Goal: Task Accomplishment & Management: Manage account settings

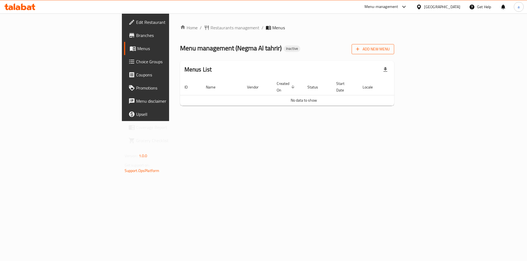
click at [394, 53] on button "Add New Menu" at bounding box center [372, 49] width 43 height 10
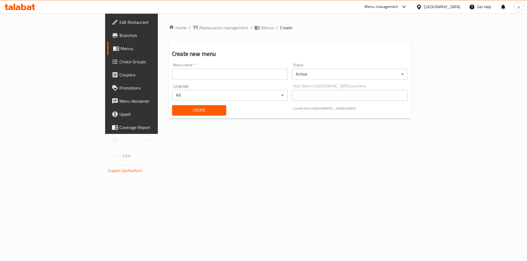
click at [237, 78] on input "text" at bounding box center [229, 74] width 115 height 11
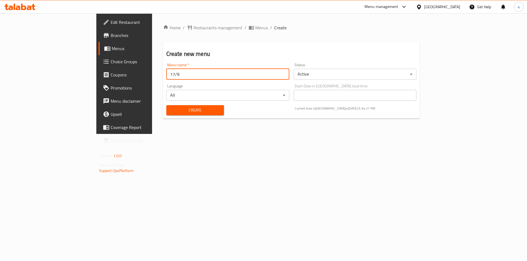
type input "17/9"
click at [190, 111] on span "Create" at bounding box center [195, 110] width 49 height 7
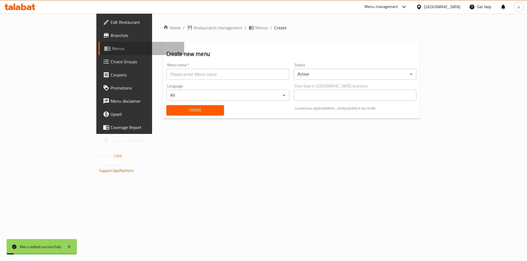
click at [98, 53] on link "Menus" at bounding box center [141, 48] width 86 height 13
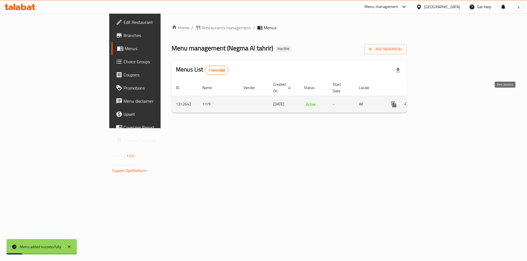
click at [436, 101] on icon "enhanced table" at bounding box center [433, 104] width 7 height 7
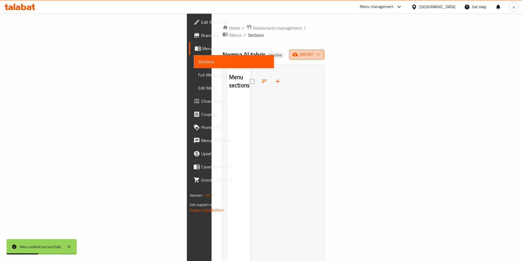
click at [320, 51] on span "import" at bounding box center [307, 54] width 26 height 7
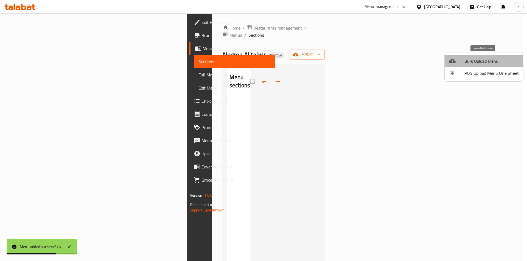
click at [468, 64] on span "Bulk Upload Menu" at bounding box center [491, 61] width 54 height 7
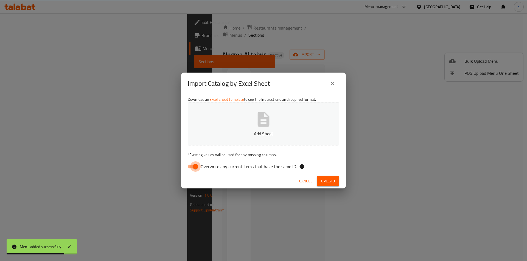
click at [194, 168] on input "Overwrite any current items that have the same ID." at bounding box center [195, 167] width 31 height 10
checkbox input "false"
click at [327, 178] on span "Upload" at bounding box center [328, 181] width 14 height 7
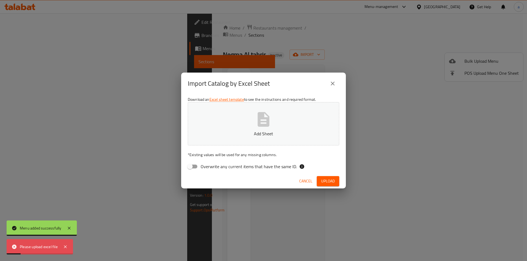
click at [247, 134] on p "Add Sheet" at bounding box center [263, 134] width 134 height 7
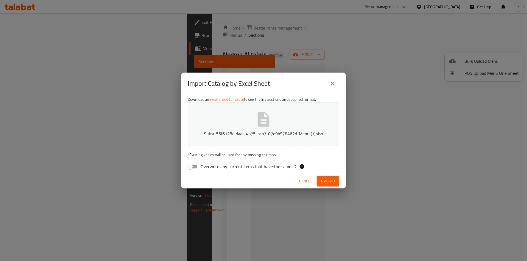
click at [331, 180] on span "Upload" at bounding box center [328, 181] width 14 height 7
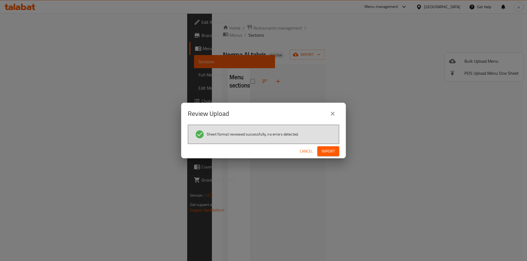
click at [328, 149] on span "Import" at bounding box center [327, 151] width 13 height 7
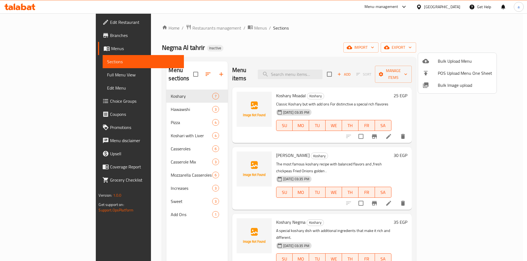
click at [303, 35] on div at bounding box center [263, 130] width 527 height 261
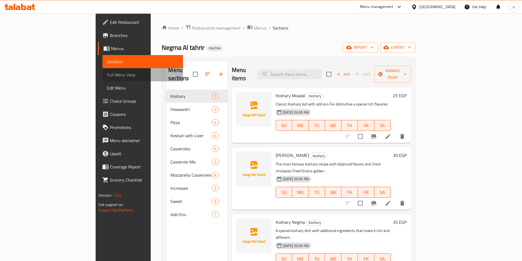
click at [107, 75] on span "Full Menu View" at bounding box center [143, 75] width 72 height 7
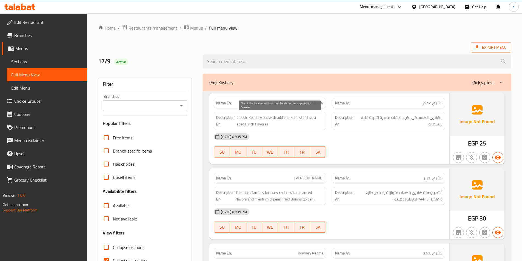
click at [305, 118] on span "Classic Koshary but with add ons For distinctive a special rich flavores" at bounding box center [280, 120] width 87 height 13
click at [241, 124] on span "Classic Koshary but with add ons For distinctive a special rich flavores" at bounding box center [280, 120] width 87 height 13
click at [334, 130] on div "[DATE] 03:35 PM" at bounding box center [330, 136] width 238 height 13
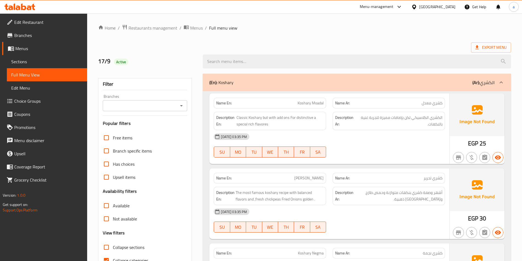
scroll to position [55, 0]
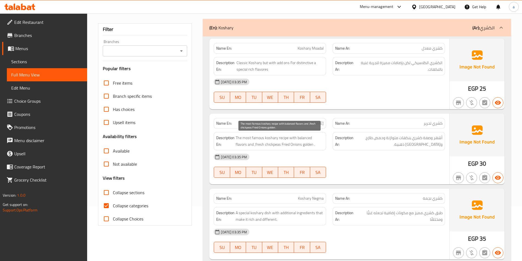
click at [285, 138] on span "The most famous koshary recipe with balanced flavors and ,fresh chickpeas Fried…" at bounding box center [280, 141] width 88 height 13
click at [385, 152] on div "[DATE] 03:35 PM" at bounding box center [330, 157] width 238 height 13
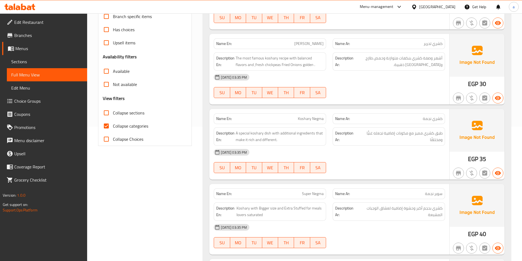
scroll to position [137, 0]
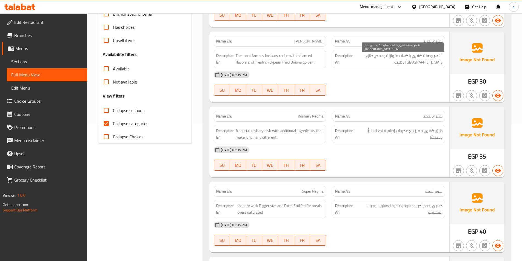
click at [440, 57] on span "أشهر وصفة كشري بنكهات متوازنة وحمص طازج و[GEOGRAPHIC_DATA] ذهبية." at bounding box center [399, 58] width 88 height 13
click at [387, 81] on div "[DATE] 03:35 PM" at bounding box center [330, 74] width 238 height 13
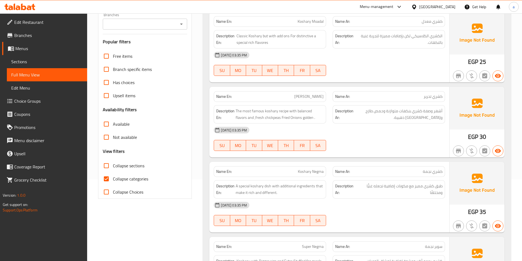
scroll to position [82, 0]
click at [109, 177] on input "Collapse categories" at bounding box center [106, 178] width 13 height 13
checkbox input "false"
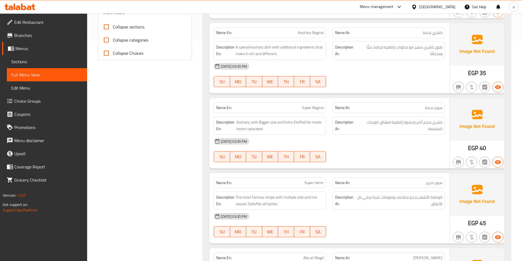
scroll to position [248, 0]
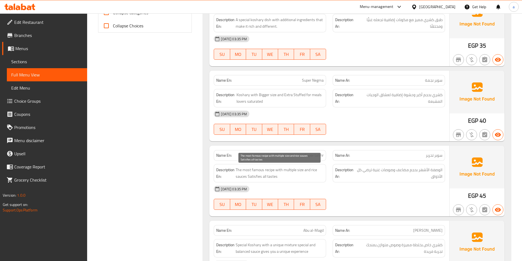
click at [290, 171] on span "The most famous recipe with multiple size and rice sauces Satisfies all tastes" at bounding box center [280, 173] width 88 height 13
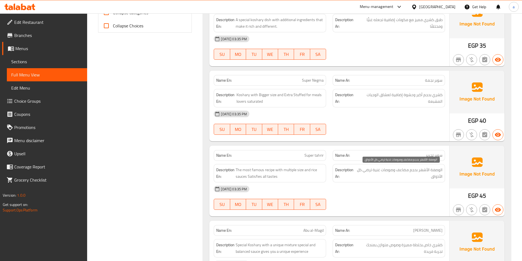
click at [402, 168] on span "الوصفة الأشهر بحجم مضاعف وصوصات غنية ترضي كل الأذواق" at bounding box center [400, 173] width 86 height 13
copy span "مضاعف"
click at [407, 179] on span "الوصفة الأشهر بحجم مضاعف وصوصات غنية ترضي كل الأذواق" at bounding box center [400, 173] width 86 height 13
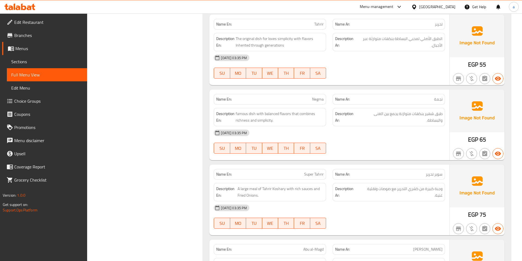
scroll to position [1976, 0]
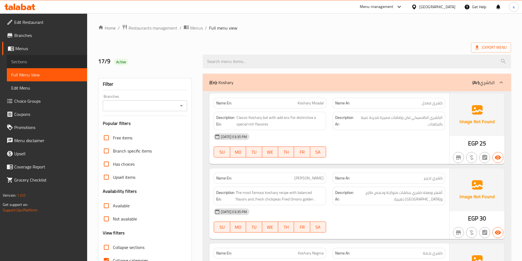
click at [25, 59] on span "Sections" at bounding box center [47, 61] width 72 height 7
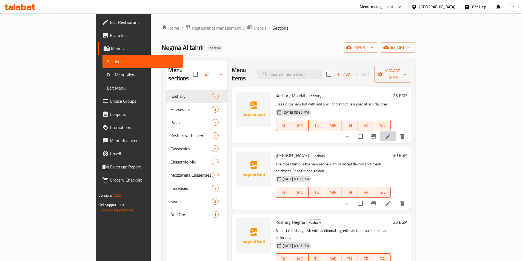
click at [396, 132] on li at bounding box center [388, 137] width 15 height 10
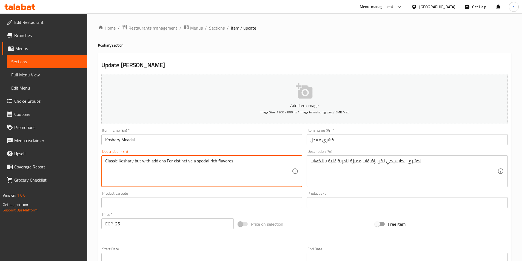
click at [204, 162] on textarea "Classic Koshary but with add ons For distinctive a special rich flavores" at bounding box center [198, 172] width 187 height 26
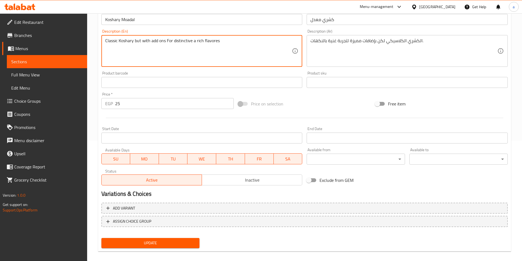
scroll to position [126, 0]
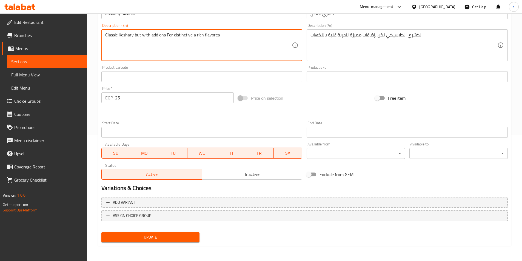
type textarea "Classic Koshary but with add ons For distinctive a rich flavores"
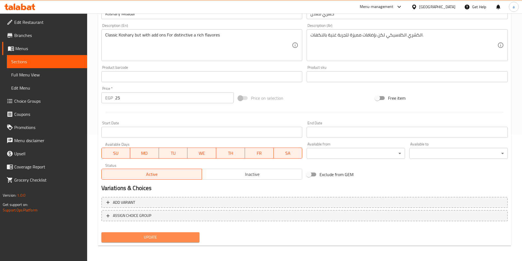
click at [155, 234] on span "Update" at bounding box center [151, 237] width 90 height 7
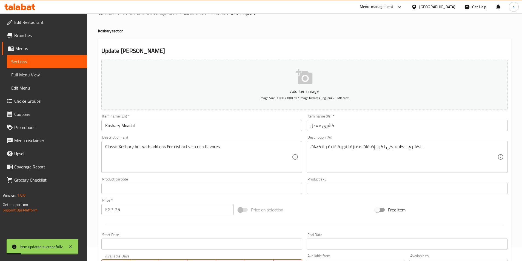
scroll to position [0, 0]
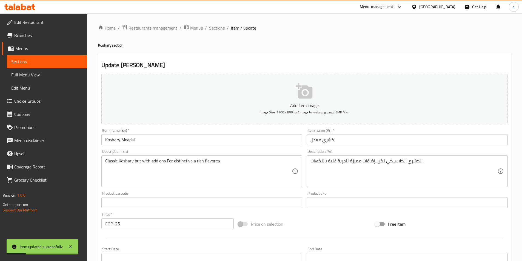
click at [222, 28] on span "Sections" at bounding box center [217, 28] width 16 height 7
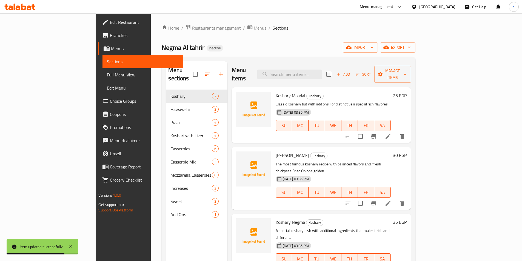
click at [396, 199] on li at bounding box center [388, 204] width 15 height 10
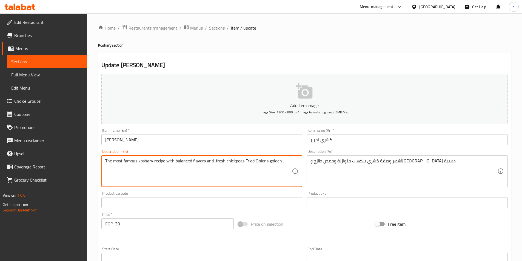
click at [161, 161] on textarea "The most famous koshary recipe with balanced flavors and ,fresh chickpeas Fried…" at bounding box center [198, 172] width 187 height 26
click at [169, 175] on textarea "The most famous koshary recipe with balanced flavors and ,fresh chickpeas Fried…" at bounding box center [198, 172] width 187 height 26
click at [214, 27] on span "Sections" at bounding box center [217, 28] width 16 height 7
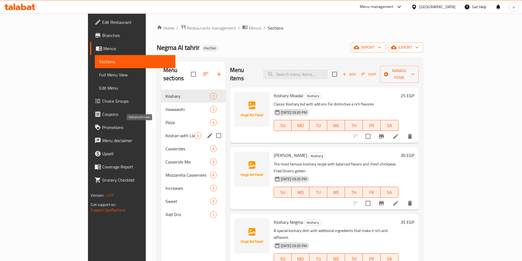
click at [166, 132] on span "Koshari with Liver" at bounding box center [180, 135] width 29 height 7
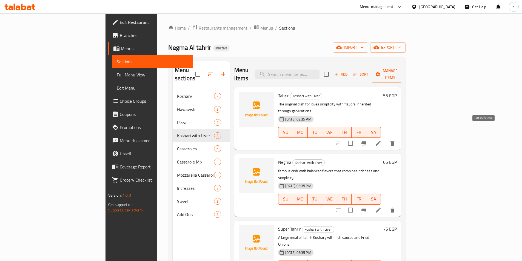
click at [382, 140] on icon at bounding box center [378, 143] width 7 height 7
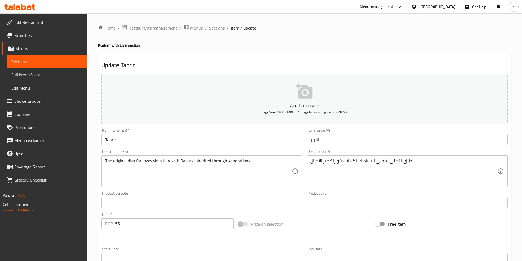
click at [265, 137] on input "Tahrir" at bounding box center [201, 139] width 201 height 11
click at [340, 142] on input "تحرير" at bounding box center [407, 139] width 201 height 11
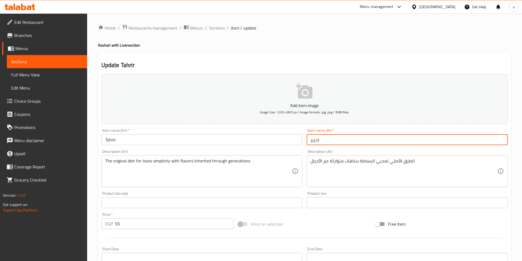
type input "تحرير"
click at [31, 58] on link "Sections" at bounding box center [47, 61] width 80 height 13
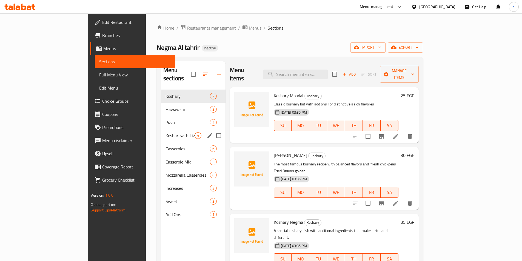
click at [161, 131] on div "Koshari with Liver 4" at bounding box center [193, 135] width 64 height 13
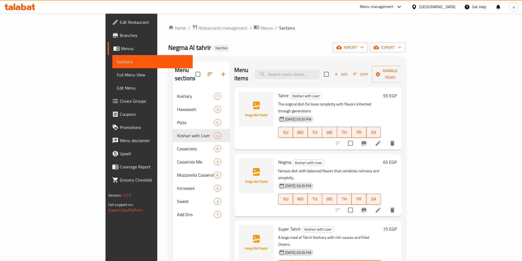
click at [382, 140] on icon at bounding box center [378, 143] width 7 height 7
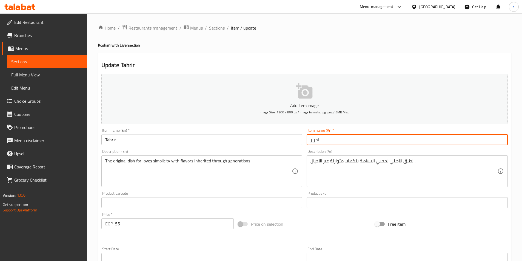
click at [365, 141] on input "تحرير" at bounding box center [407, 139] width 201 height 11
drag, startPoint x: 479, startPoint y: 140, endPoint x: 509, endPoint y: 137, distance: 30.1
click at [509, 137] on div "Item name (Ar)   * كشري بالكبده تحرير Item name (Ar) *" at bounding box center [408, 136] width 206 height 21
type input "كشري بالكبده تحرير"
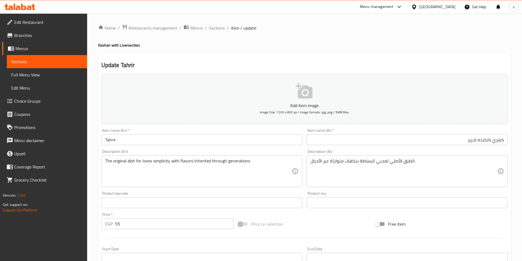
click at [440, 103] on p "Add item image" at bounding box center [305, 105] width 390 height 7
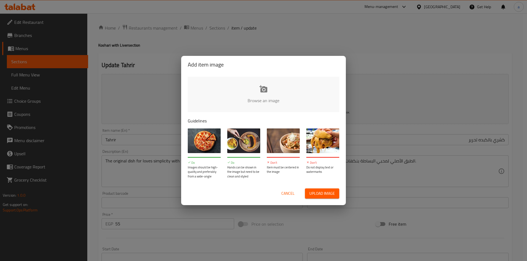
click at [286, 194] on span "Cancel" at bounding box center [287, 193] width 13 height 7
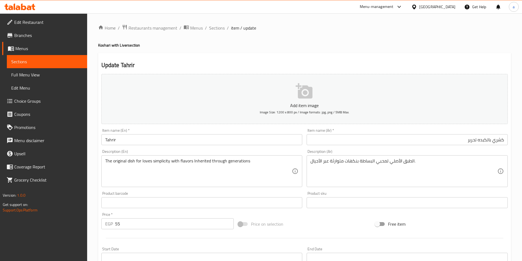
click at [164, 142] on input "Tahrir" at bounding box center [201, 139] width 201 height 11
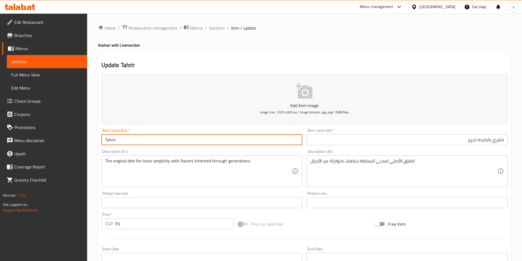
paste input "koshari with liver"
click at [117, 142] on input "Tahrir koshari with liver" at bounding box center [201, 139] width 201 height 11
type input "Tahrir koshari with liver"
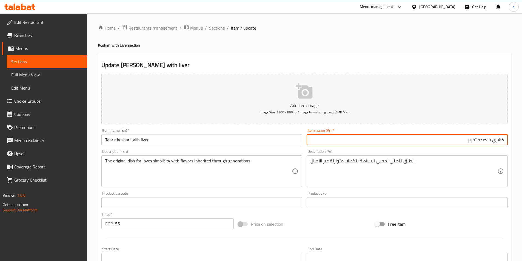
drag, startPoint x: 479, startPoint y: 140, endPoint x: 513, endPoint y: 139, distance: 34.3
click at [513, 139] on div "Home / Restaurants management / Menus / Sections / item / update Koshari with L…" at bounding box center [304, 200] width 435 height 374
click at [485, 138] on input "تحرير" at bounding box center [407, 139] width 201 height 11
paste input "كشري بالكبده"
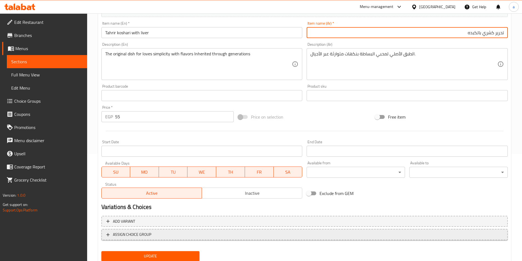
scroll to position [126, 0]
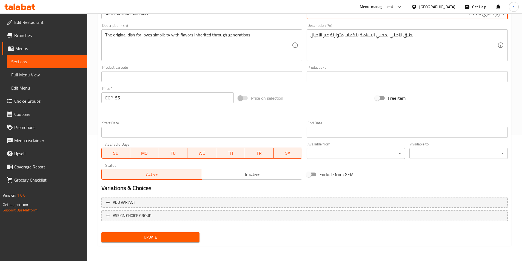
type input "تحرير كشري بالكبده"
click at [187, 236] on span "Update" at bounding box center [151, 237] width 90 height 7
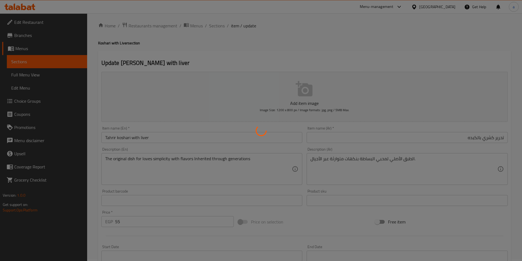
scroll to position [0, 0]
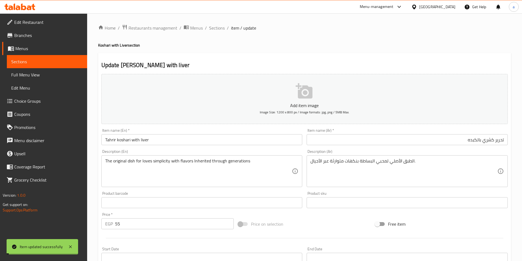
click at [218, 27] on span "Sections" at bounding box center [217, 28] width 16 height 7
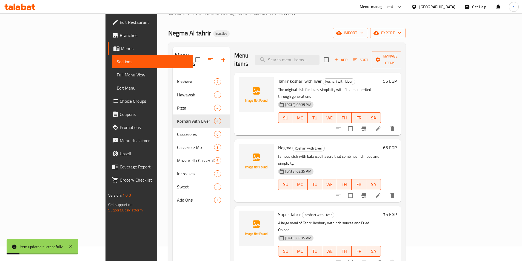
scroll to position [27, 0]
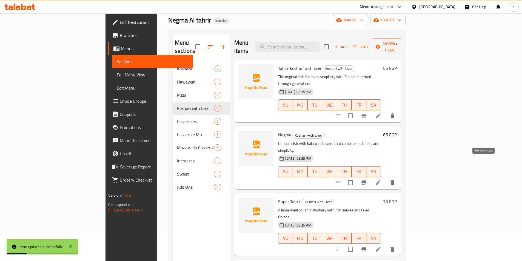
click at [382, 180] on icon at bounding box center [378, 183] width 7 height 7
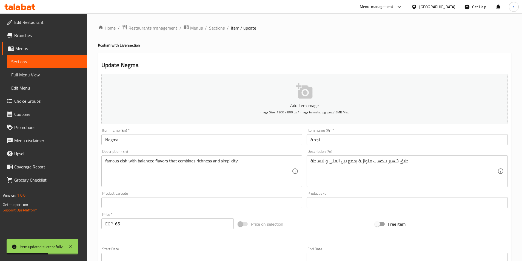
click at [388, 142] on input "نجمة" at bounding box center [407, 139] width 201 height 11
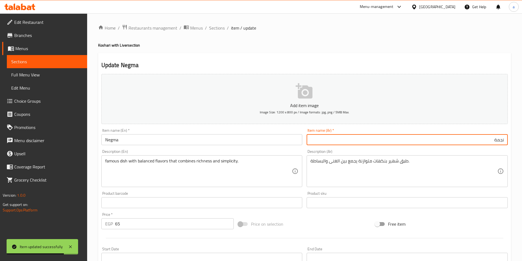
paste input "كشري بالكبده"
type input "نجمة كشري بالكبده"
click at [158, 138] on input "Negma" at bounding box center [201, 139] width 201 height 11
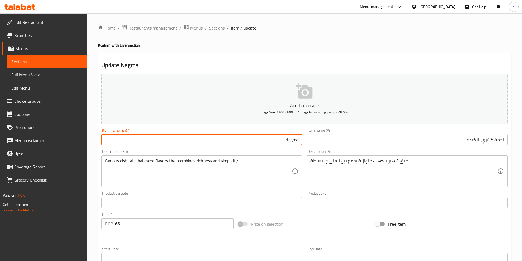
paste input "koshari with liver"
click at [267, 140] on input "Negma koshari with liver" at bounding box center [201, 139] width 201 height 11
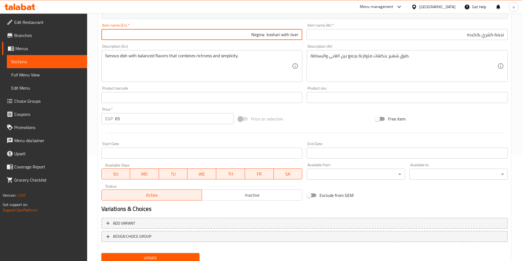
scroll to position [126, 0]
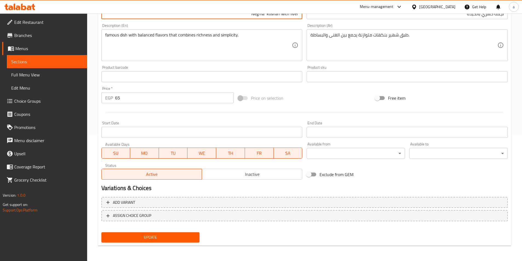
type input "Negma koshari with liver"
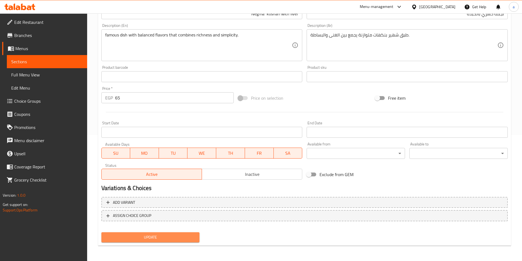
click at [187, 239] on span "Update" at bounding box center [151, 237] width 90 height 7
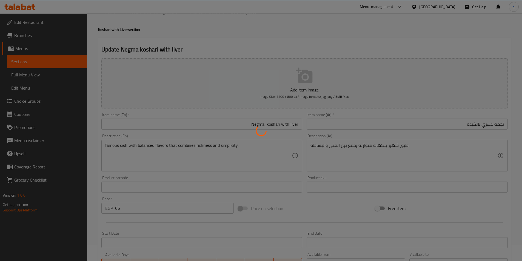
scroll to position [0, 0]
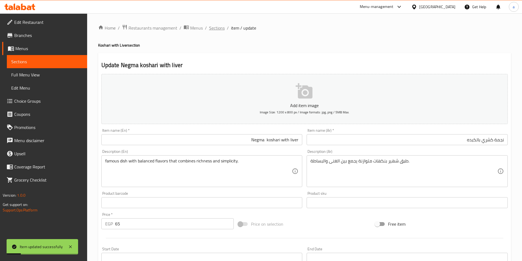
click at [219, 29] on span "Sections" at bounding box center [217, 28] width 16 height 7
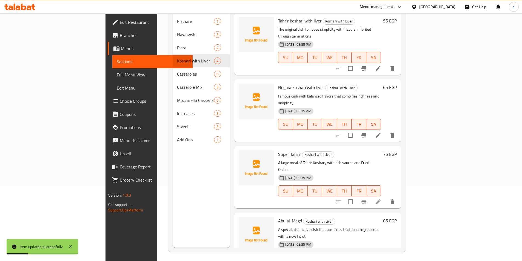
scroll to position [77, 0]
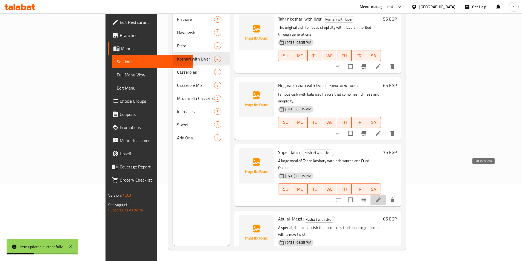
click at [382, 197] on icon at bounding box center [378, 200] width 7 height 7
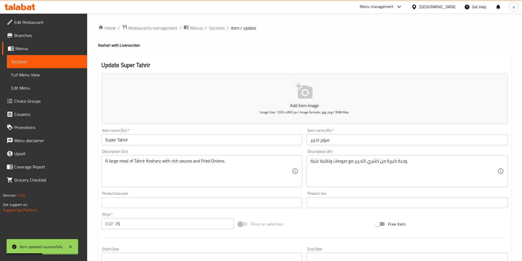
click at [412, 146] on div "Item name (Ar)   * سوبر تحرير Item name (Ar) *" at bounding box center [408, 136] width 206 height 21
click at [406, 143] on input "سوبر تحرير" at bounding box center [407, 139] width 201 height 11
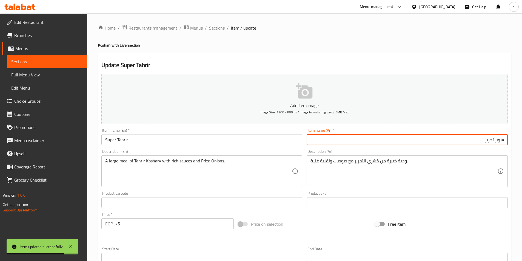
click at [281, 143] on input "Super Tahrir" at bounding box center [201, 139] width 201 height 11
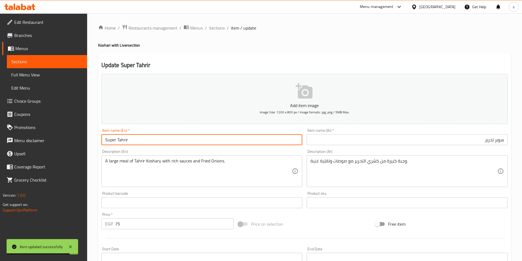
paste input "koshari with liver"
type input "Super Tahrir koshari with liver"
click at [434, 143] on input "سوبر تحرير" at bounding box center [407, 139] width 201 height 11
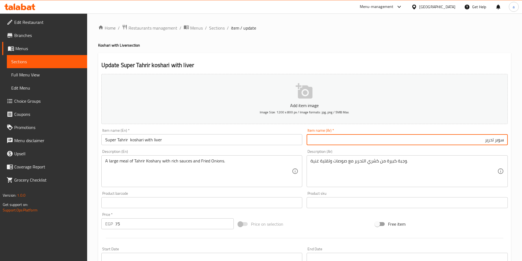
paste input "كشري بالكبده"
click at [485, 140] on input "سوبر تحريركشري بالكبده" at bounding box center [407, 139] width 201 height 11
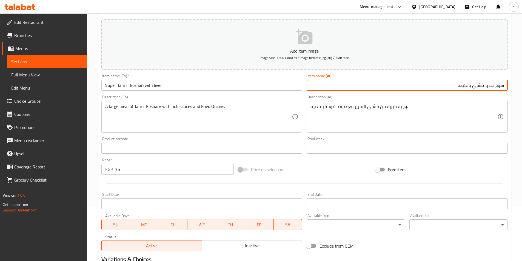
scroll to position [55, 0]
type input "سوبر تحرير كشري بالكبده"
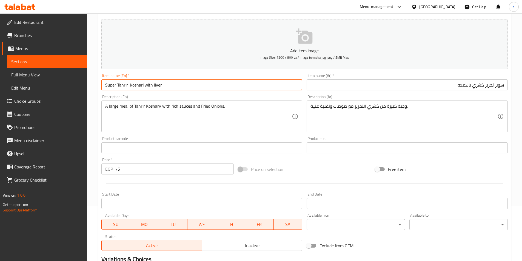
click at [129, 85] on input "Super Tahrir koshari with liver" at bounding box center [201, 85] width 201 height 11
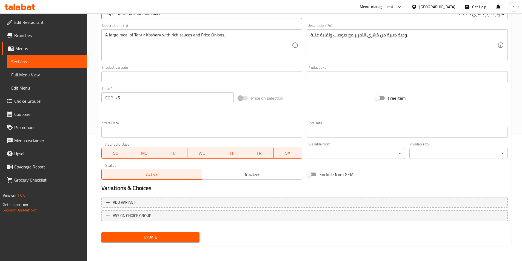
type input "Super Tahrir koshari with liver"
click at [173, 235] on span "Update" at bounding box center [151, 237] width 90 height 7
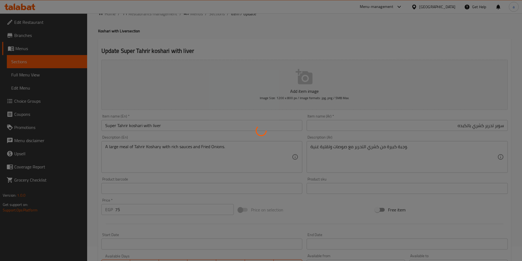
scroll to position [0, 0]
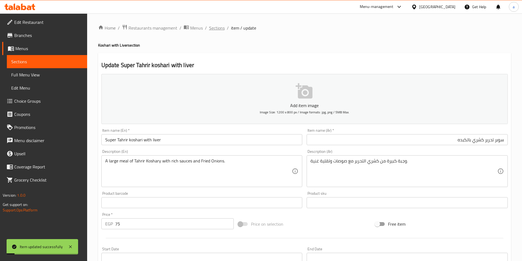
click at [214, 28] on span "Sections" at bounding box center [217, 28] width 16 height 7
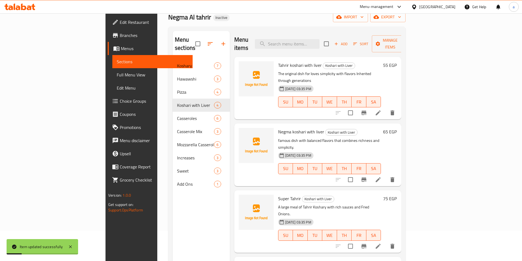
scroll to position [77, 0]
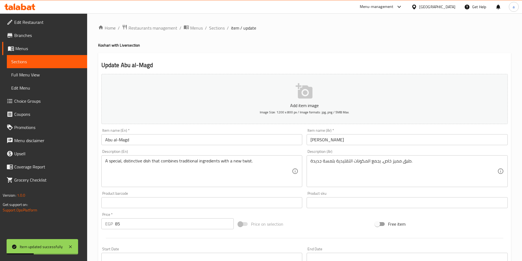
click at [341, 140] on input "[PERSON_NAME]" at bounding box center [407, 139] width 201 height 11
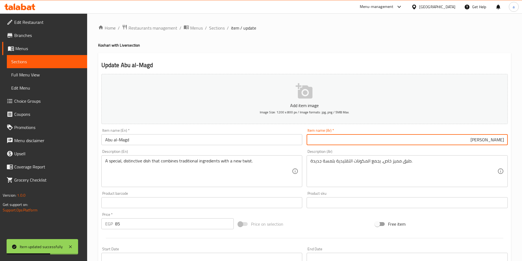
paste input "كشري بالكبده"
type input "[PERSON_NAME] بالكبده"
click at [208, 142] on input "Abu al-Magd" at bounding box center [201, 139] width 201 height 11
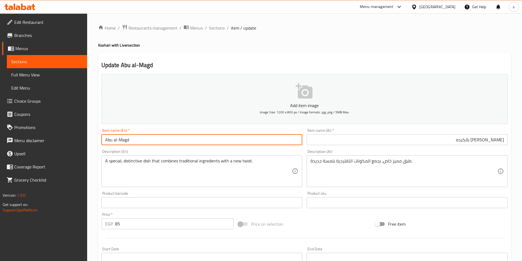
paste input "koshari with liver"
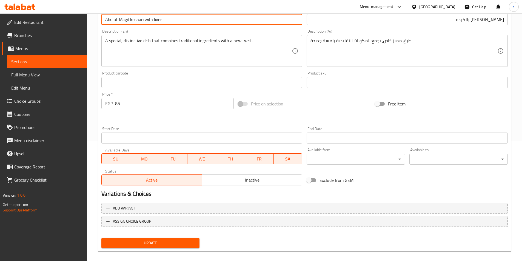
scroll to position [126, 0]
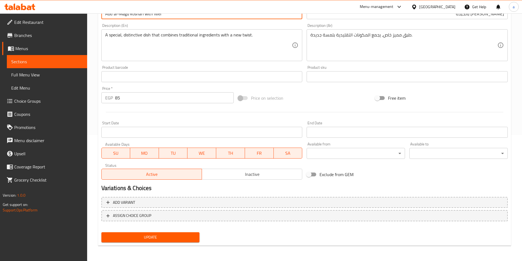
type input "Abu al-Magd koshari with liver"
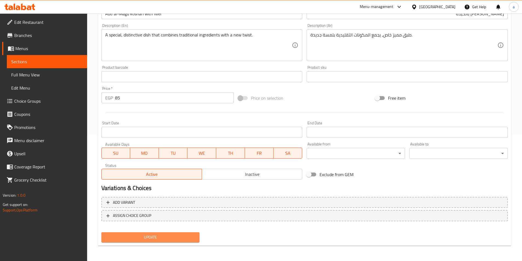
click at [174, 237] on span "Update" at bounding box center [151, 237] width 90 height 7
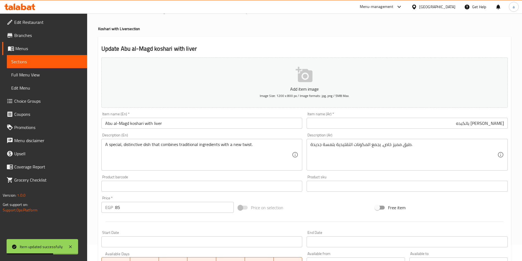
scroll to position [0, 0]
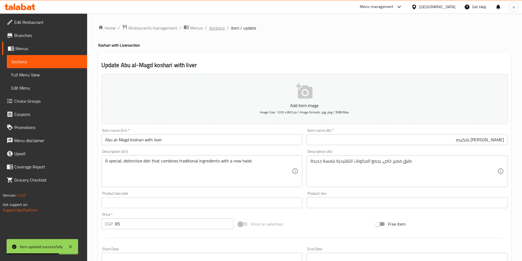
click at [215, 29] on span "Sections" at bounding box center [217, 28] width 16 height 7
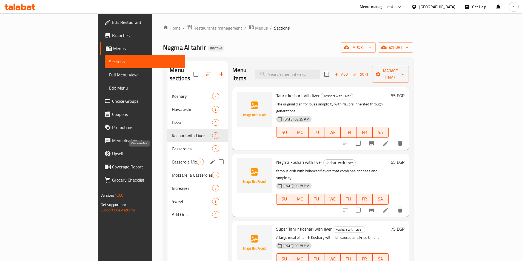
click at [172, 159] on span "Casserole Mix" at bounding box center [184, 162] width 25 height 7
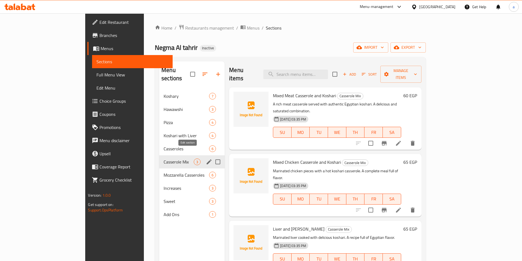
click at [206, 159] on icon "edit" at bounding box center [209, 162] width 7 height 7
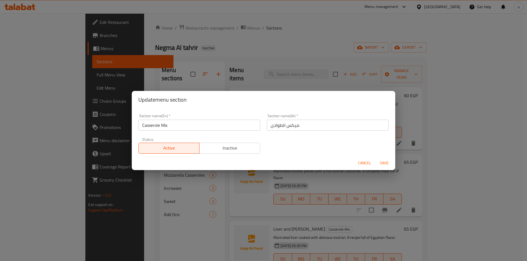
click at [164, 222] on div "Update menu section Section name(En)   * Casserole Mix Section name(En) * Secti…" at bounding box center [263, 130] width 527 height 261
click at [360, 159] on button "Cancel" at bounding box center [364, 163] width 18 height 10
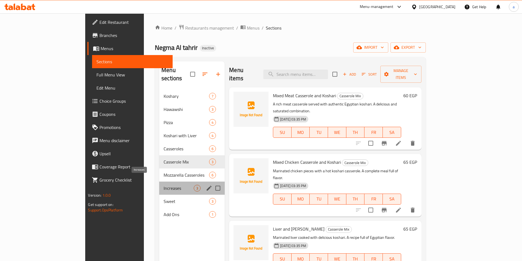
click at [164, 185] on span "Increases" at bounding box center [179, 188] width 30 height 7
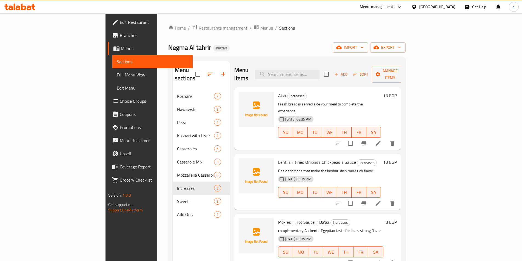
click at [22, 6] on icon at bounding box center [23, 7] width 5 height 7
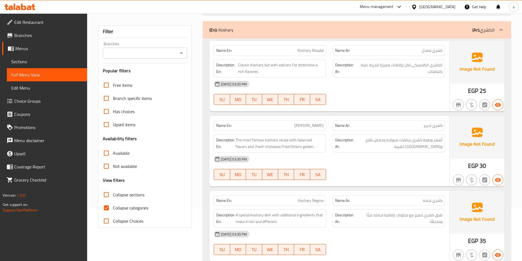
scroll to position [55, 0]
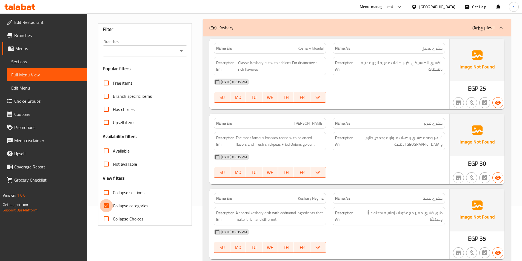
click at [106, 205] on input "Collapse categories" at bounding box center [106, 205] width 13 height 13
checkbox input "false"
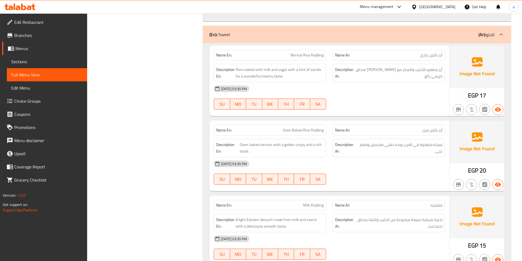
scroll to position [0, 0]
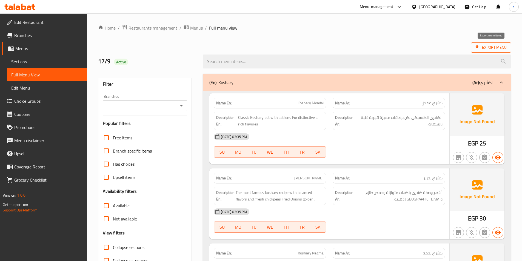
click at [489, 49] on span "Export Menu" at bounding box center [491, 47] width 31 height 7
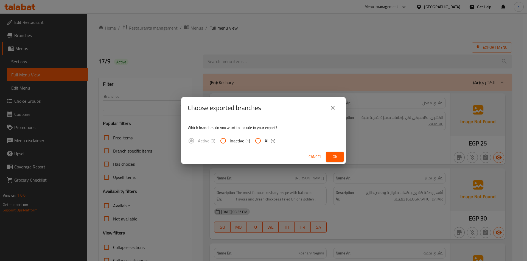
click at [258, 140] on input "All (1)" at bounding box center [257, 140] width 13 height 13
radio input "true"
click at [335, 160] on span "Ok" at bounding box center [334, 157] width 9 height 7
